Goal: Information Seeking & Learning: Learn about a topic

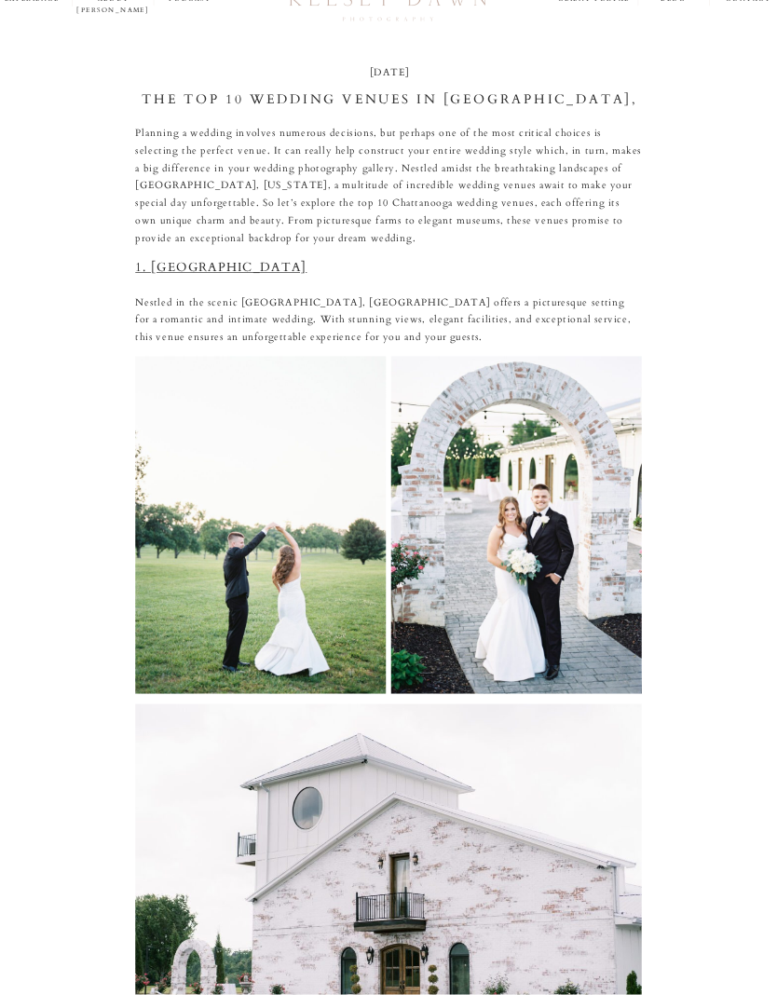
scroll to position [48, 0]
click at [199, 262] on link "1. [GEOGRAPHIC_DATA]" at bounding box center [220, 267] width 171 height 17
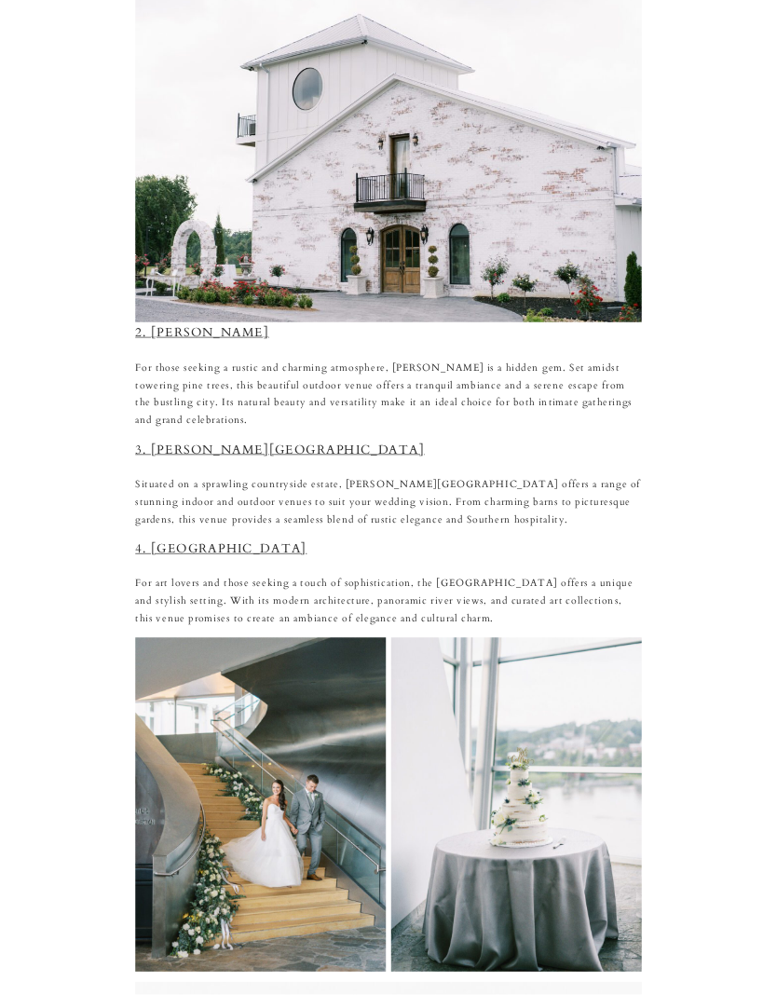
scroll to position [767, 0]
click at [184, 332] on link "2. [PERSON_NAME]" at bounding box center [202, 332] width 134 height 17
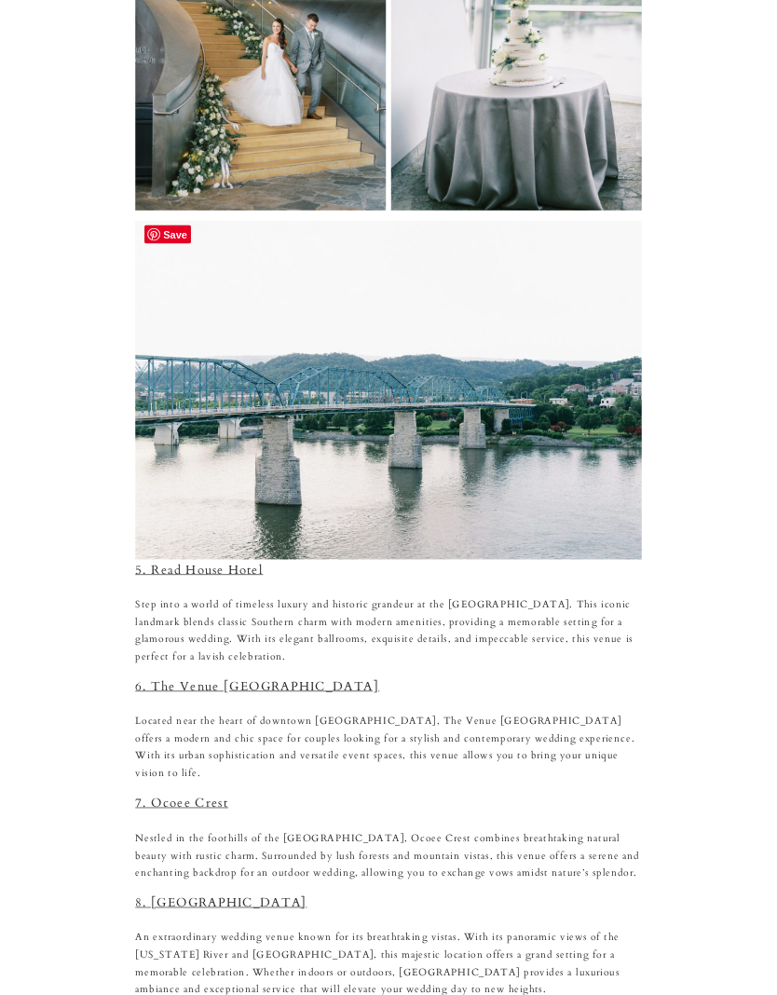
scroll to position [1531, 0]
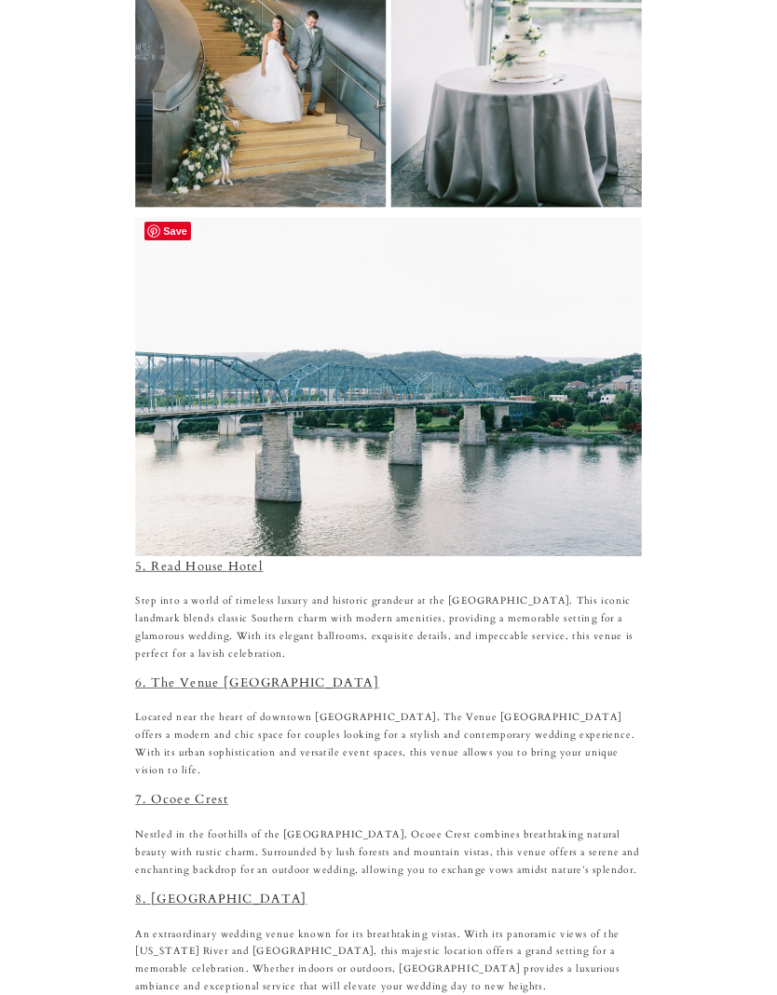
click at [210, 561] on link "5. Read House Hotel" at bounding box center [199, 566] width 128 height 17
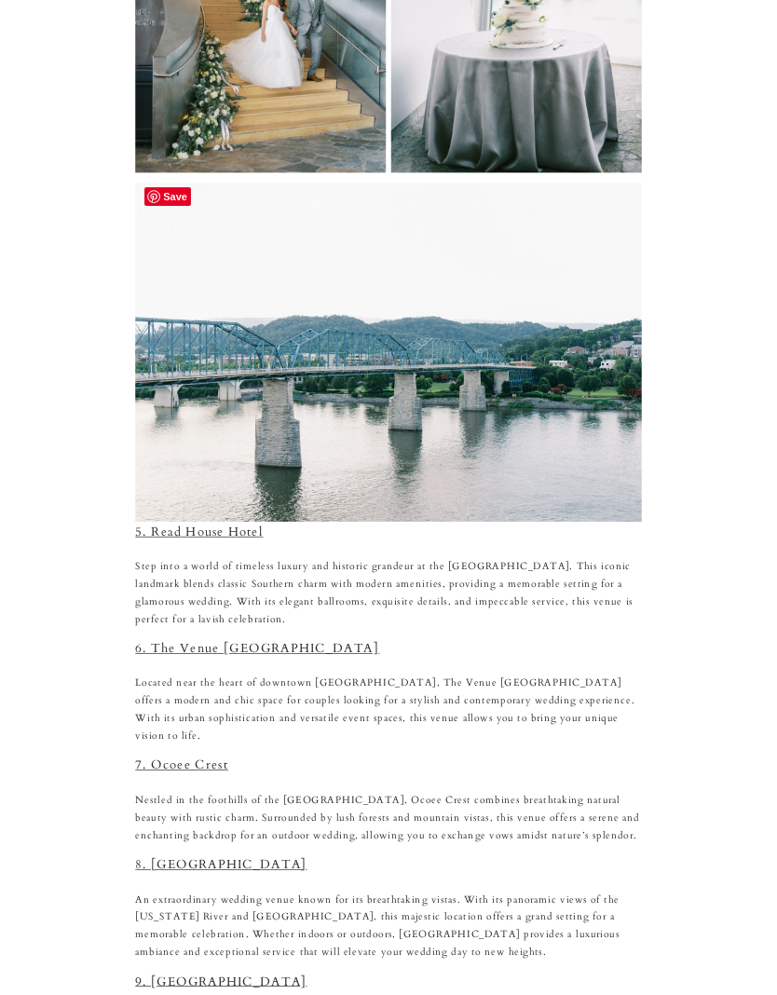
click at [249, 641] on link "6. The Venue [GEOGRAPHIC_DATA]" at bounding box center [257, 649] width 244 height 17
click at [169, 757] on link "7. Ocoee Crest" at bounding box center [181, 765] width 93 height 17
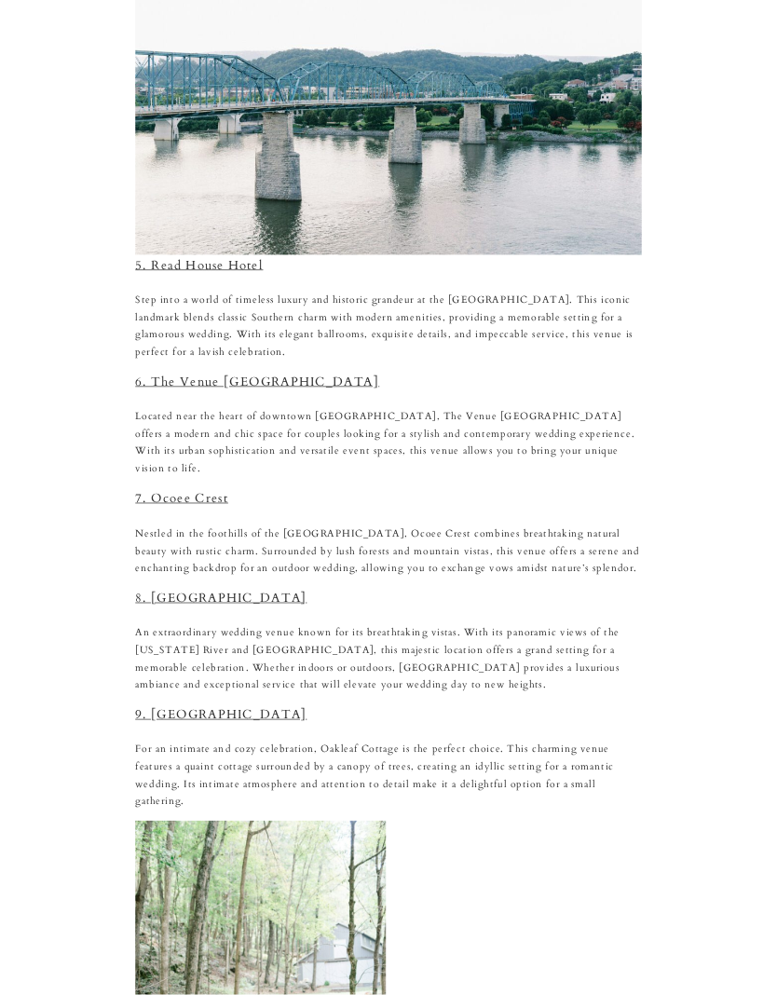
scroll to position [1833, 0]
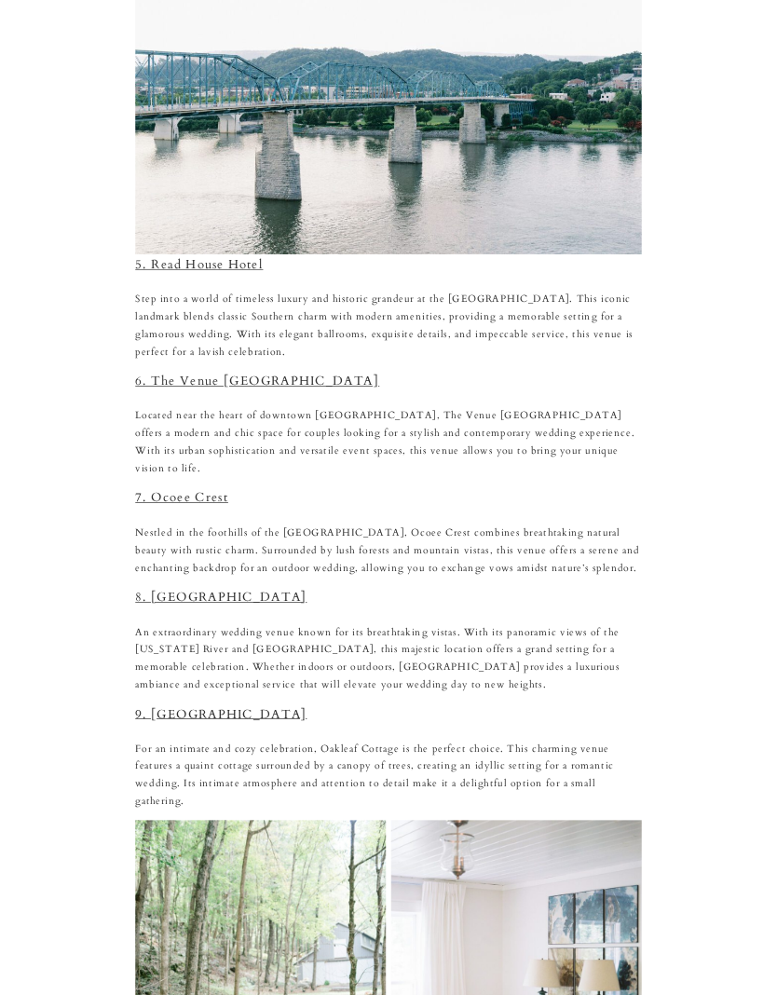
click at [179, 589] on link "8. [GEOGRAPHIC_DATA]" at bounding box center [220, 597] width 171 height 17
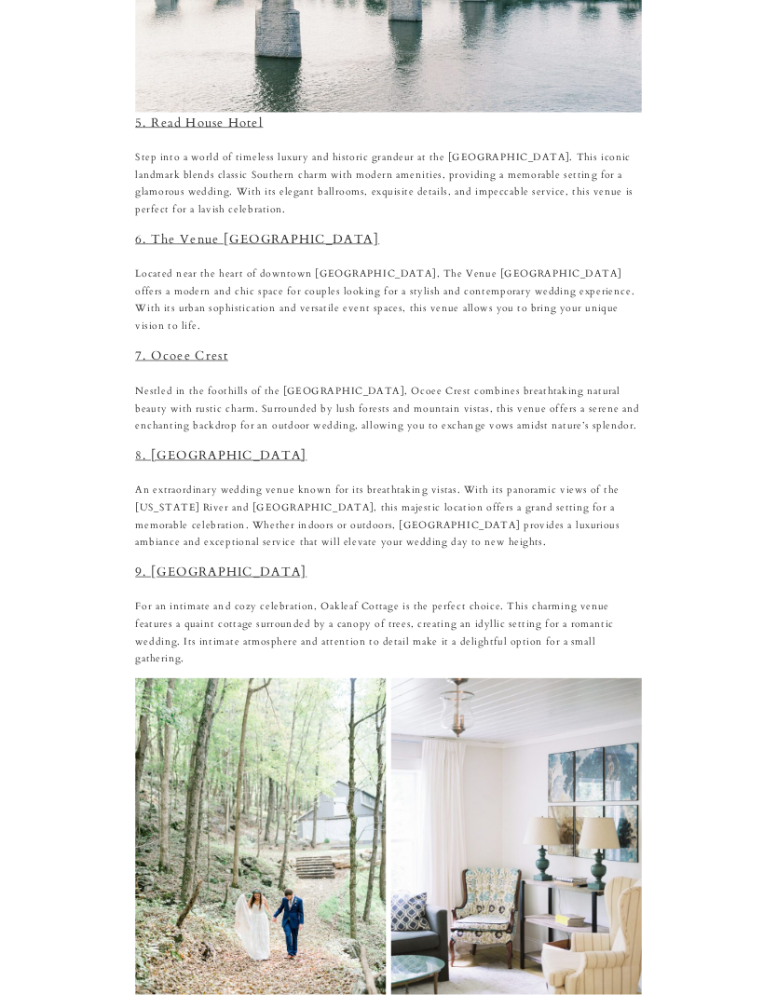
scroll to position [1975, 0]
click at [183, 563] on link "9. [GEOGRAPHIC_DATA]" at bounding box center [220, 571] width 171 height 17
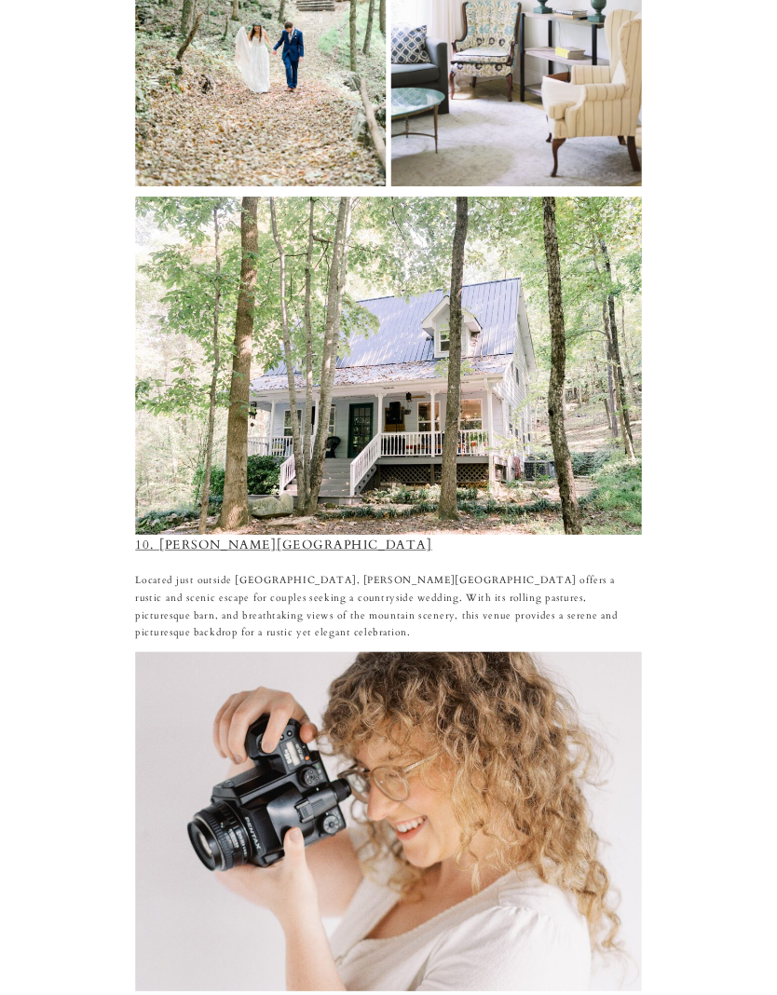
scroll to position [2842, 0]
click at [221, 536] on link "10. [PERSON_NAME][GEOGRAPHIC_DATA]" at bounding box center [283, 544] width 297 height 17
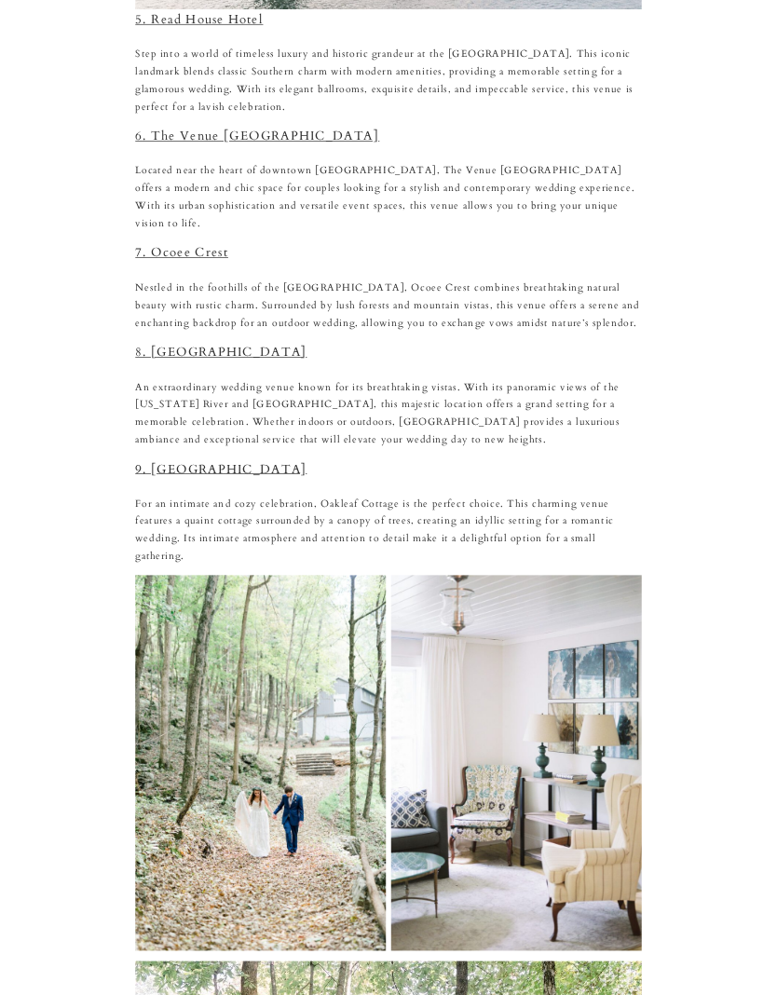
scroll to position [2076, 0]
